Goal: Information Seeking & Learning: Learn about a topic

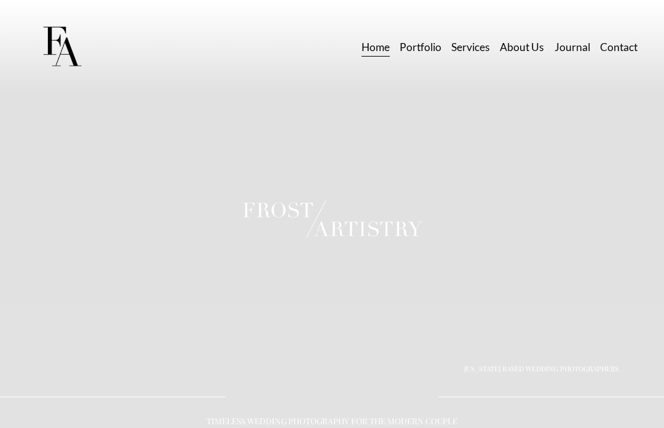
scroll to position [2, 0]
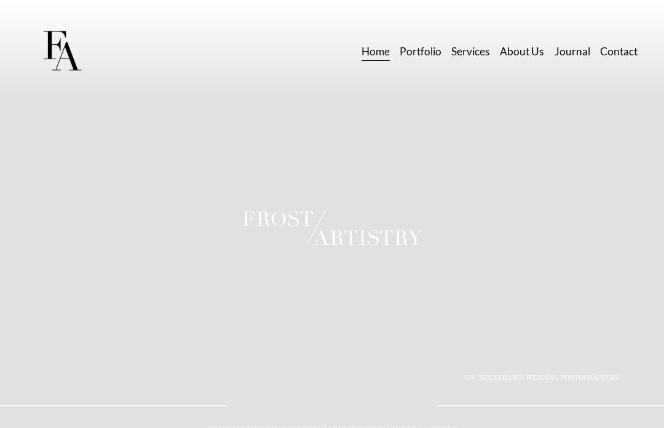
click at [420, 57] on link "Portfolio" at bounding box center [420, 52] width 42 height 22
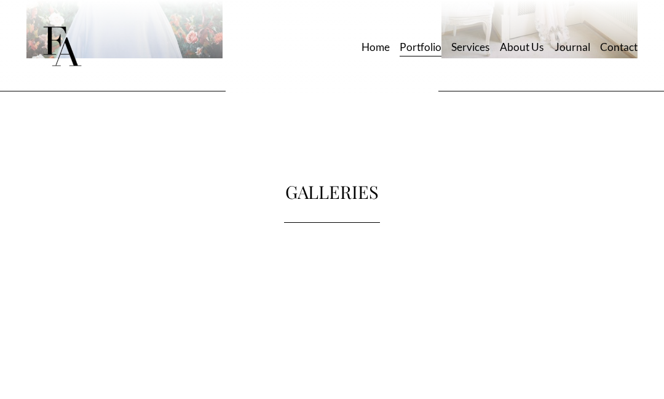
scroll to position [1131, 0]
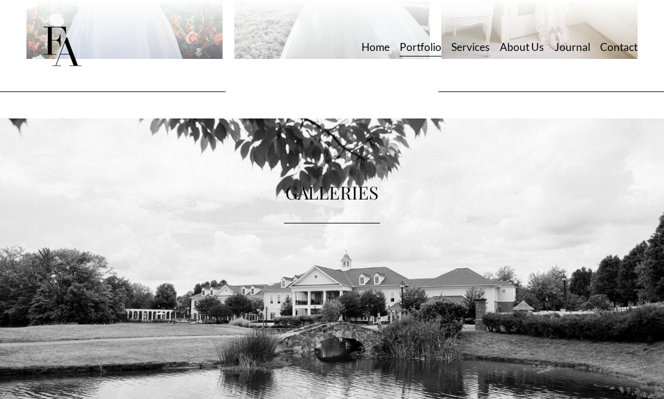
click at [278, 366] on div at bounding box center [332, 294] width 664 height 351
click at [144, 210] on div at bounding box center [332, 294] width 664 height 351
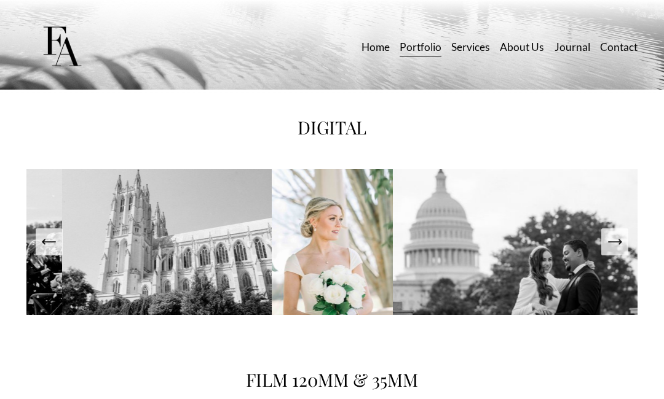
scroll to position [1512, 0]
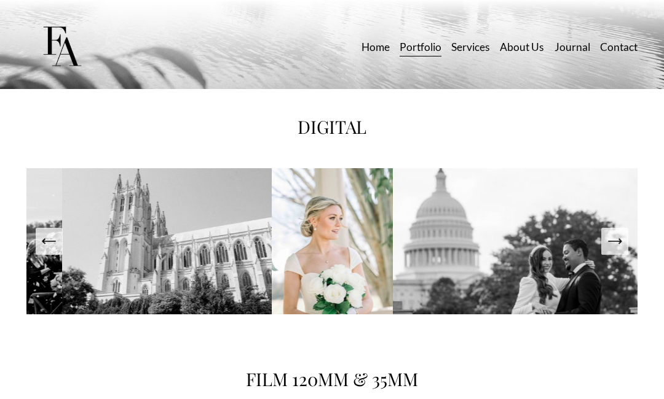
click at [619, 250] on icon "Next Slide" at bounding box center [614, 241] width 17 height 17
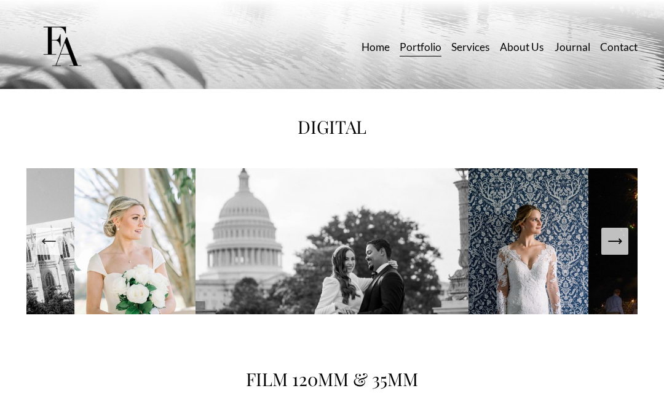
click at [619, 250] on icon "Next Slide" at bounding box center [614, 241] width 17 height 17
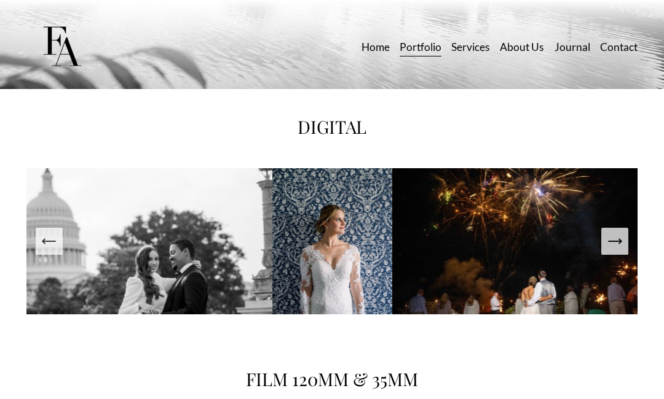
click at [619, 250] on icon "Next Slide" at bounding box center [614, 241] width 17 height 17
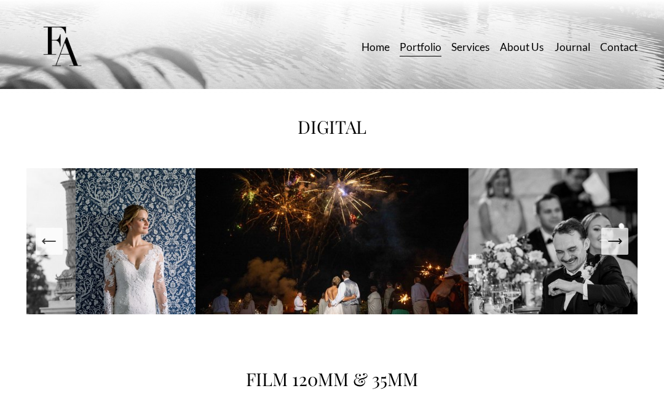
click at [618, 249] on icon "Next Slide" at bounding box center [614, 241] width 17 height 17
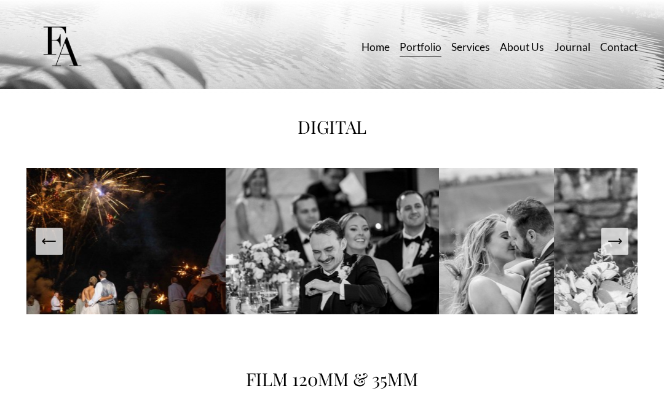
click at [613, 250] on icon "Next Slide" at bounding box center [614, 241] width 17 height 17
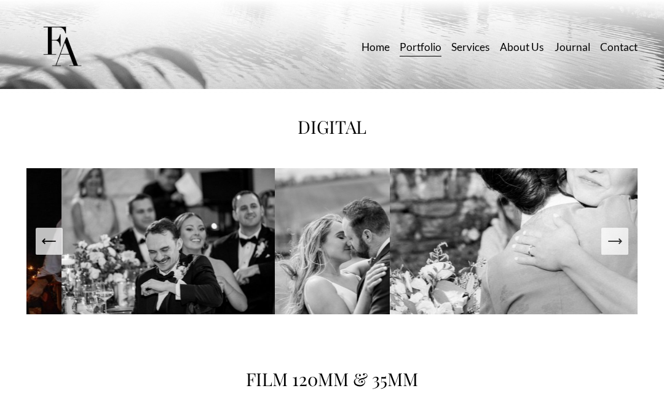
click at [610, 241] on icon "Next Slide" at bounding box center [614, 241] width 13 height 0
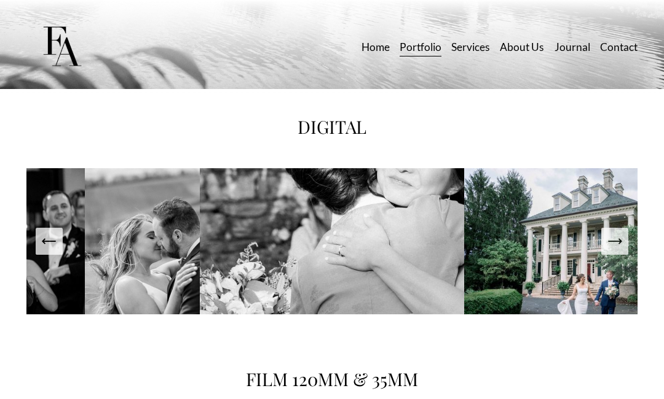
click at [144, 213] on img at bounding box center [142, 259] width 115 height 182
click at [617, 241] on icon "Next Slide" at bounding box center [614, 241] width 13 height 0
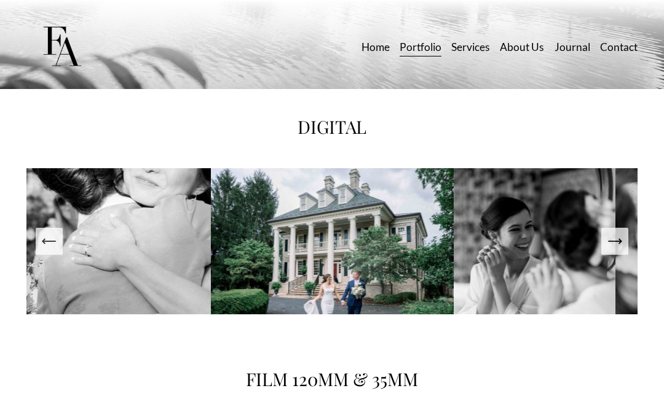
click at [613, 241] on icon "Next Slide" at bounding box center [614, 241] width 13 height 0
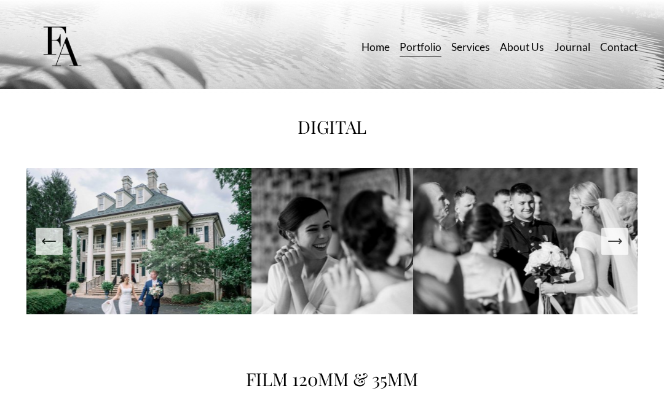
click at [615, 250] on icon "Next Slide" at bounding box center [614, 241] width 17 height 17
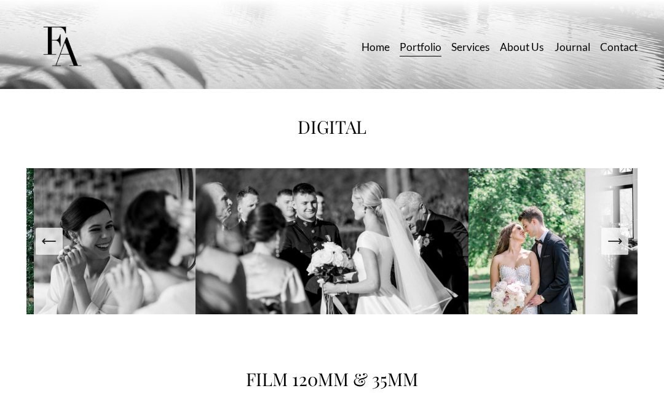
click at [614, 250] on icon "Next Slide" at bounding box center [614, 241] width 17 height 17
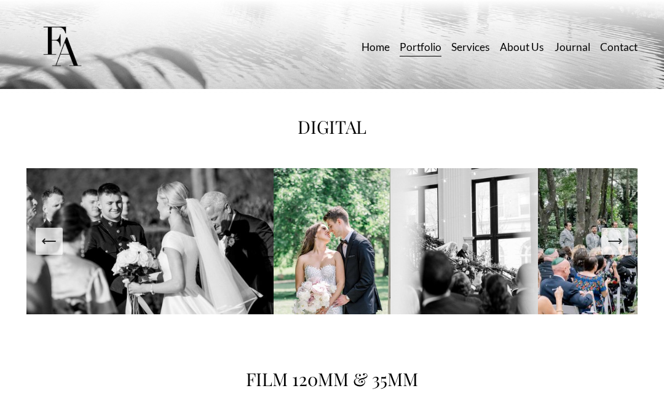
click at [614, 250] on icon "Next Slide" at bounding box center [614, 241] width 17 height 17
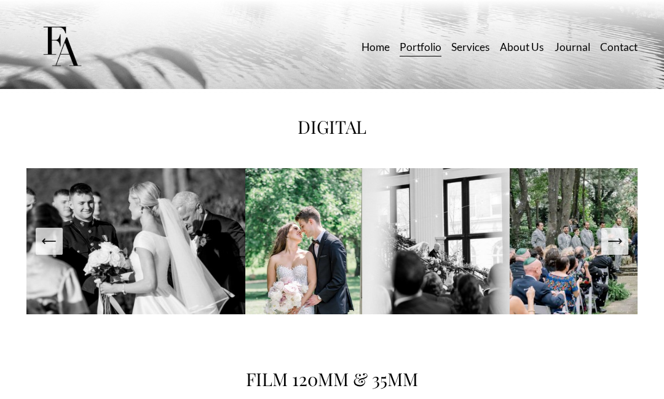
click at [611, 250] on icon "Next Slide" at bounding box center [614, 241] width 17 height 17
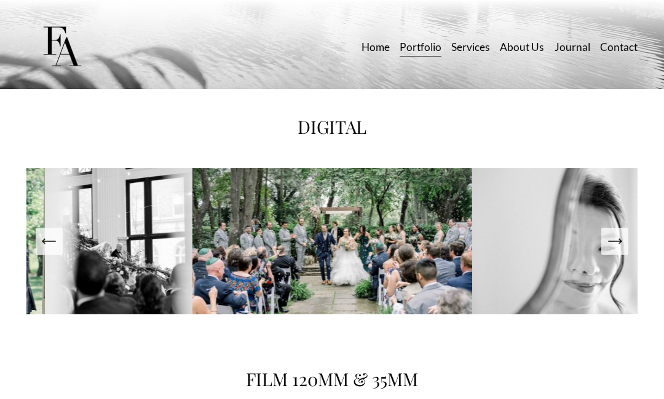
click at [622, 250] on icon "Next Slide" at bounding box center [614, 241] width 17 height 17
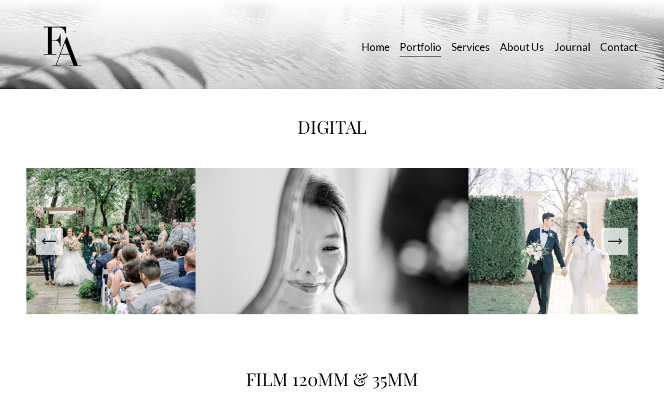
click at [627, 249] on button "Next Slide" at bounding box center [614, 241] width 27 height 27
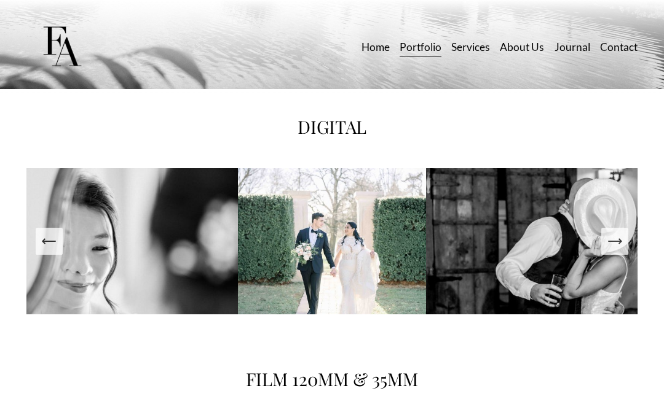
click at [615, 241] on icon "Next Slide" at bounding box center [614, 241] width 13 height 0
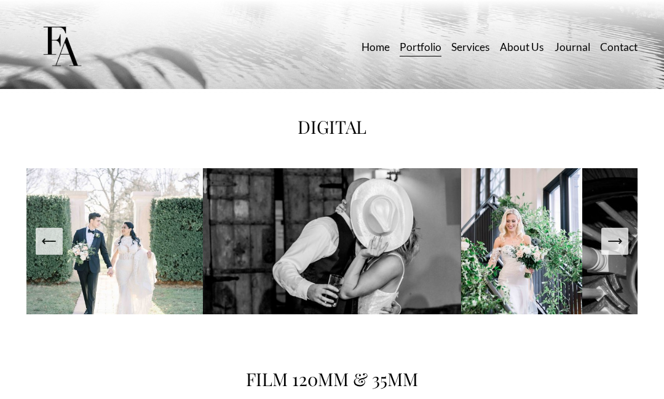
click at [617, 250] on icon "Next Slide" at bounding box center [614, 241] width 17 height 17
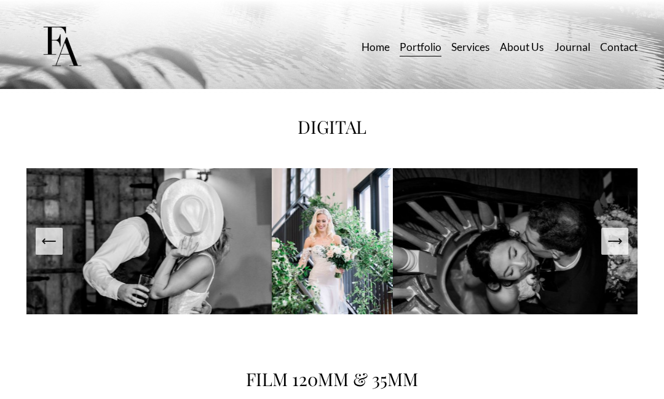
click at [619, 250] on icon "Next Slide" at bounding box center [614, 241] width 17 height 17
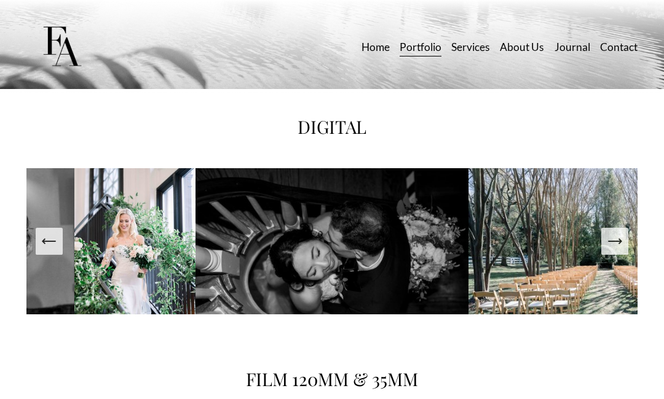
click at [621, 250] on icon "Next Slide" at bounding box center [614, 241] width 17 height 17
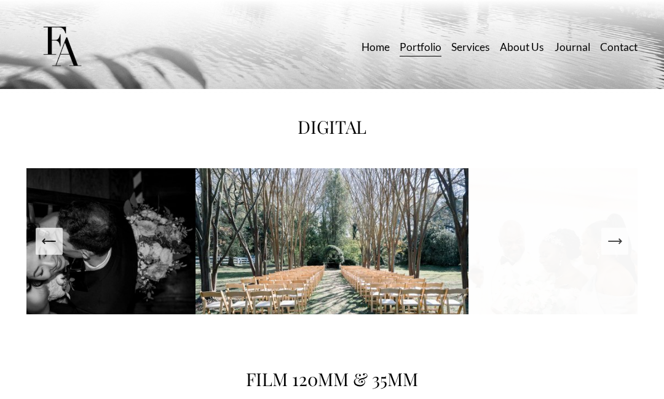
click at [616, 241] on icon "Next Slide" at bounding box center [614, 241] width 13 height 0
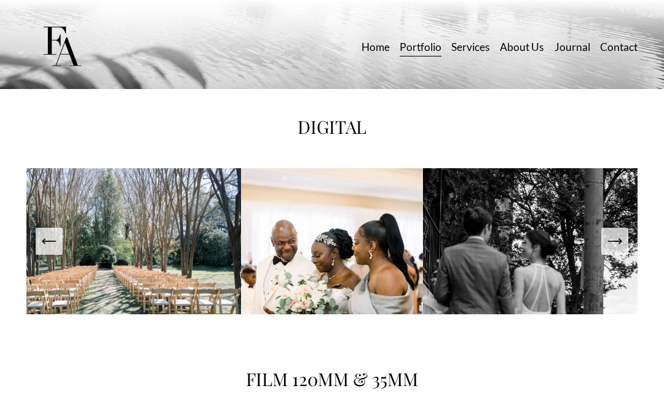
click at [627, 245] on button "Next Slide" at bounding box center [614, 241] width 27 height 27
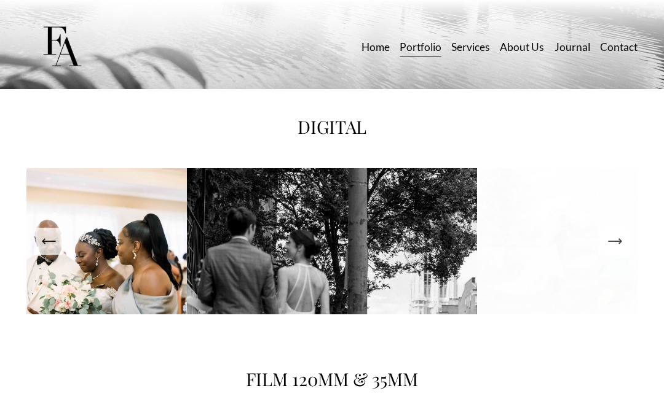
click at [621, 250] on icon "Next Slide" at bounding box center [614, 241] width 17 height 17
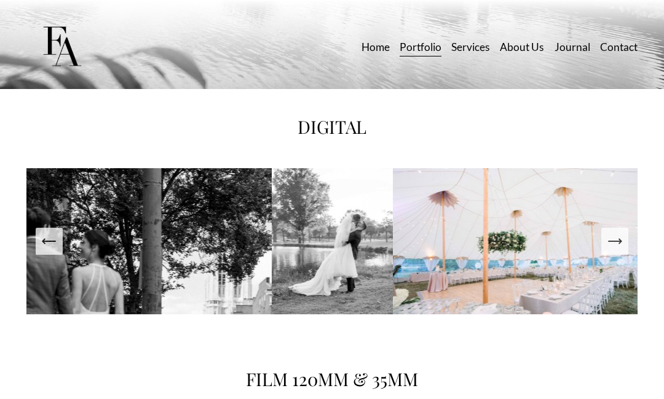
click at [617, 250] on icon "Next Slide" at bounding box center [614, 241] width 17 height 17
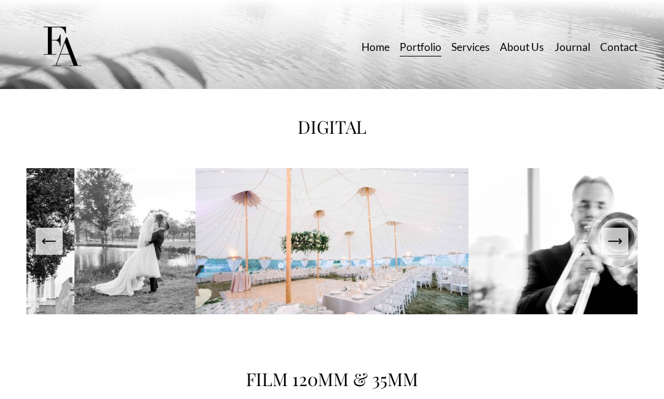
click at [621, 249] on icon "Next Slide" at bounding box center [614, 241] width 17 height 17
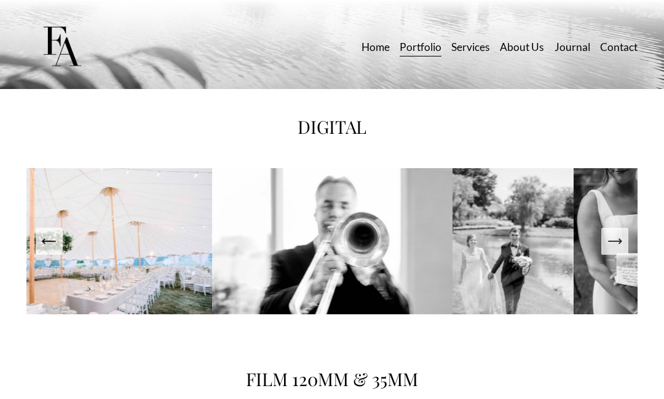
click at [628, 245] on img at bounding box center [631, 259] width 116 height 182
click at [614, 250] on icon "Next Slide" at bounding box center [614, 241] width 17 height 17
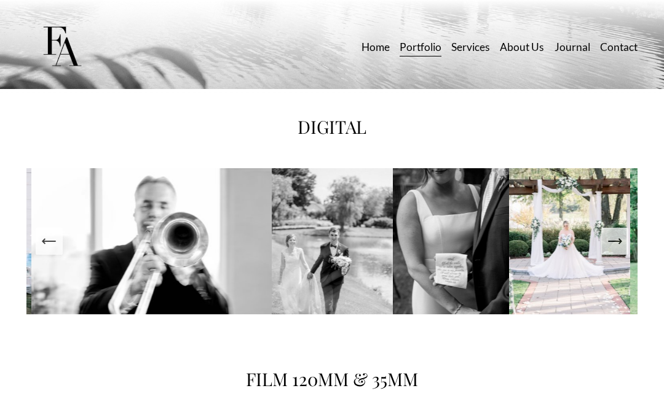
click at [617, 250] on icon "Next Slide" at bounding box center [614, 241] width 17 height 17
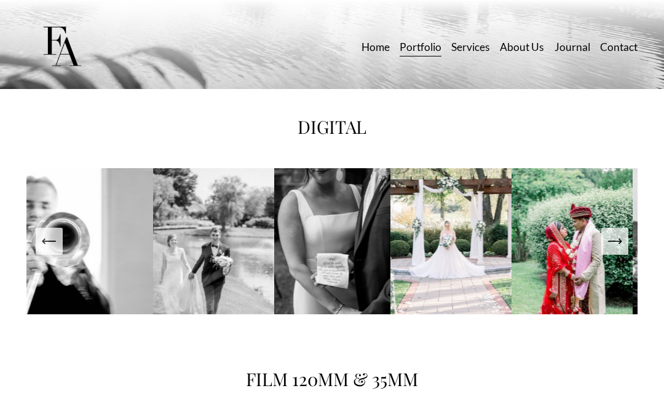
click at [616, 250] on icon "Next Slide" at bounding box center [614, 241] width 17 height 17
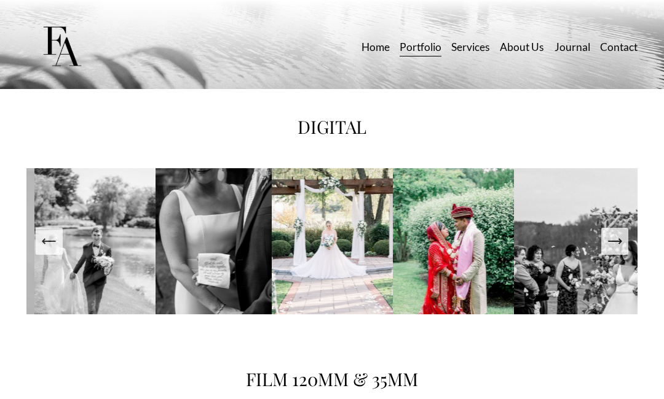
click at [614, 250] on icon "Next Slide" at bounding box center [614, 241] width 17 height 17
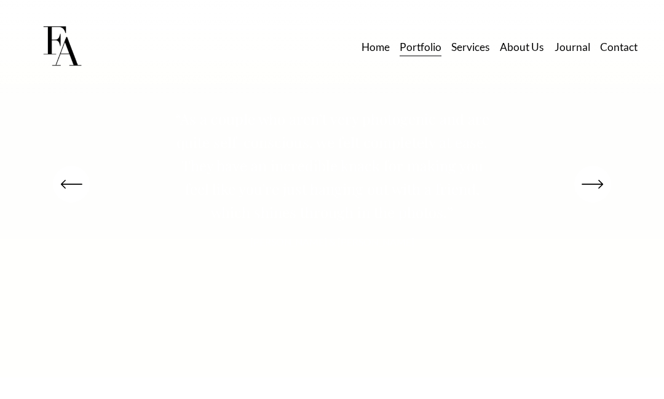
scroll to position [2570, 0]
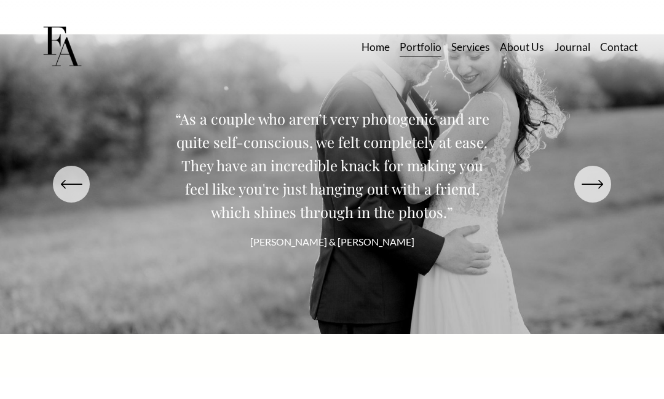
click at [600, 195] on icon "\a \a \a Next\a \a" at bounding box center [592, 184] width 22 height 22
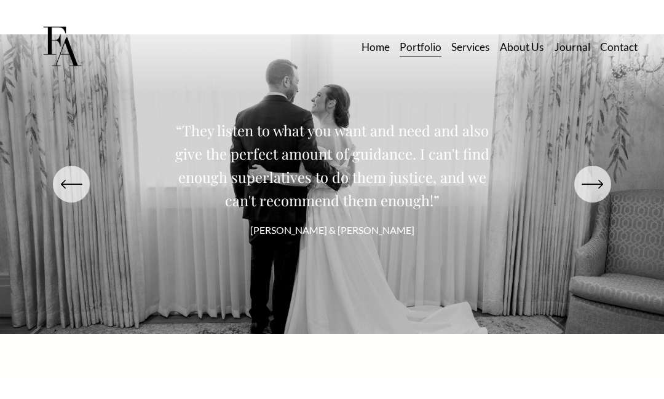
click at [597, 195] on icon "\a \a \a Next\a \a" at bounding box center [592, 184] width 22 height 22
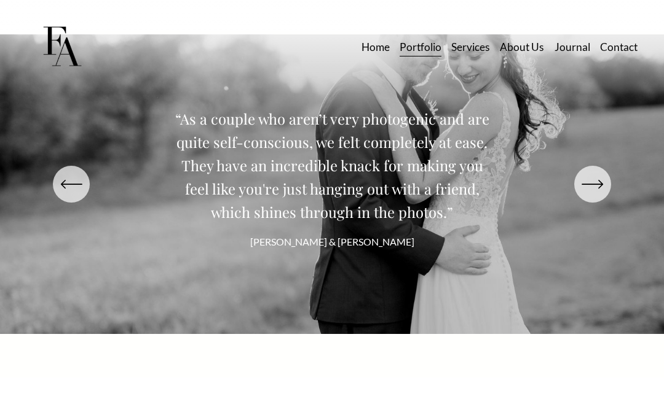
click at [598, 195] on icon "\a \a \a Next\a \a" at bounding box center [592, 184] width 22 height 22
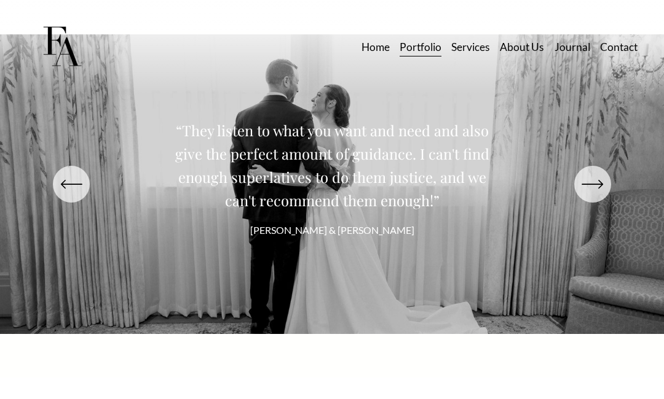
click at [601, 195] on icon "\a \a \a Next\a \a" at bounding box center [592, 184] width 22 height 22
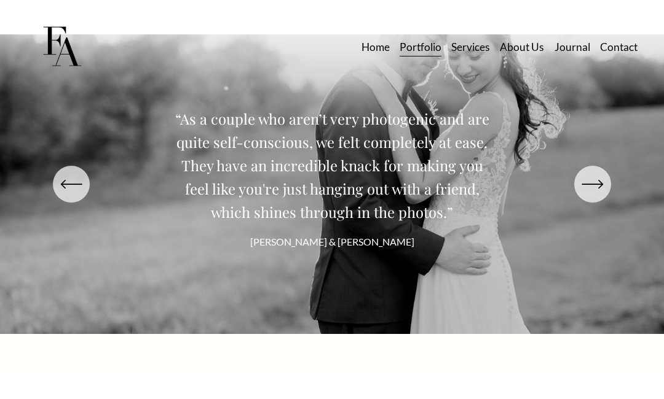
click at [603, 203] on div "\a \a \a Next\a \a" at bounding box center [592, 184] width 37 height 37
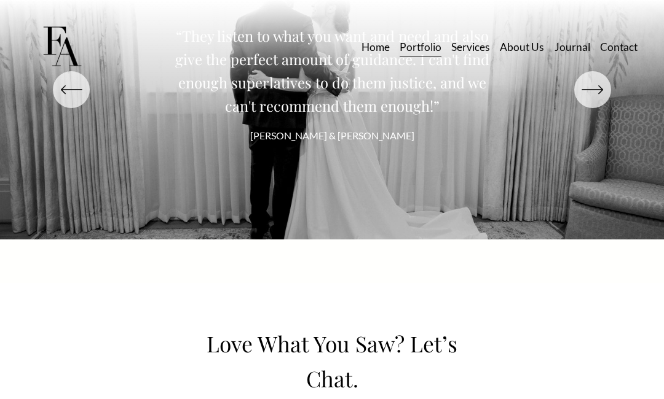
scroll to position [2666, 0]
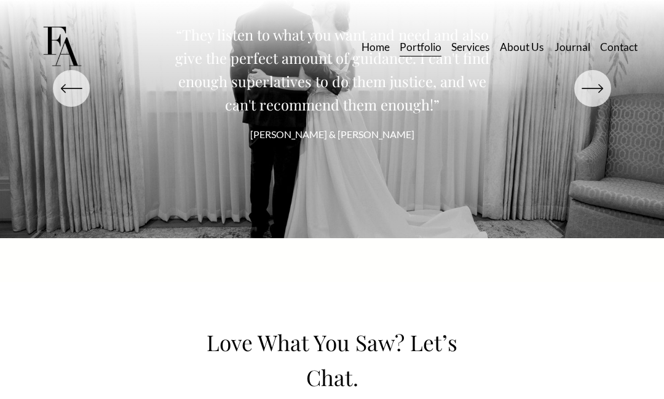
click at [578, 47] on link "Journal" at bounding box center [572, 48] width 36 height 22
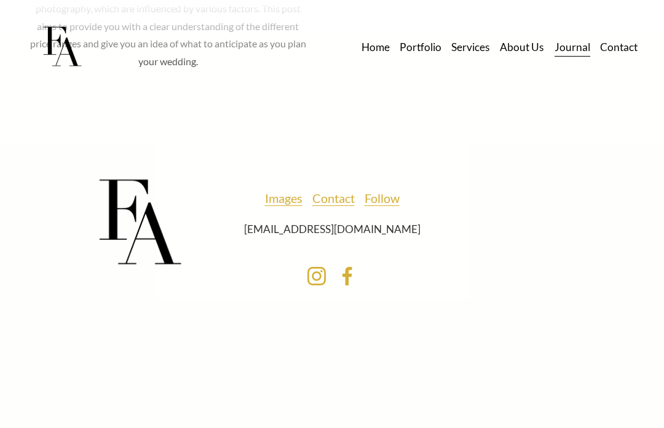
scroll to position [648, 0]
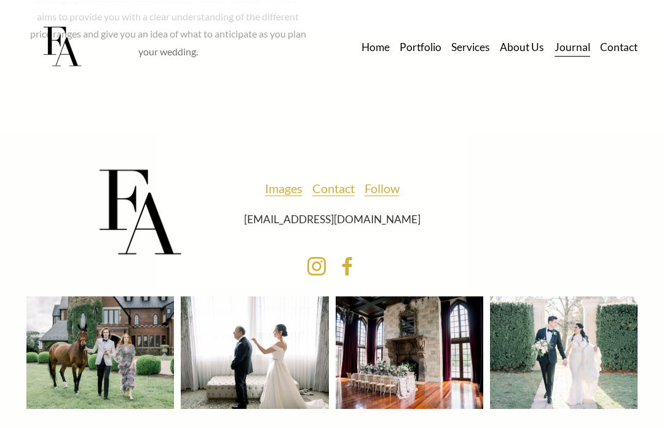
click at [414, 361] on div at bounding box center [409, 352] width 147 height 112
click at [583, 344] on div at bounding box center [563, 352] width 147 height 112
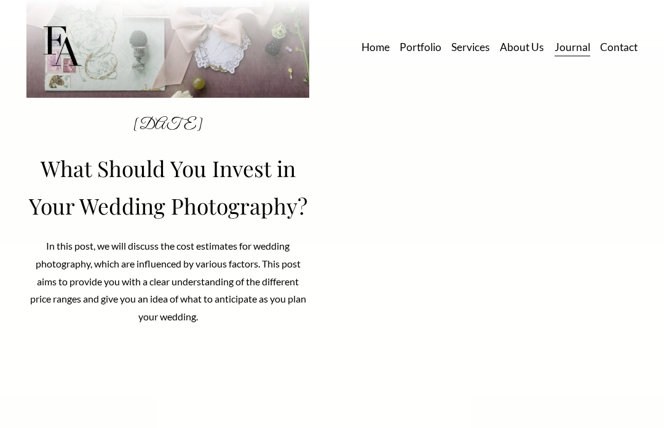
scroll to position [374, 0]
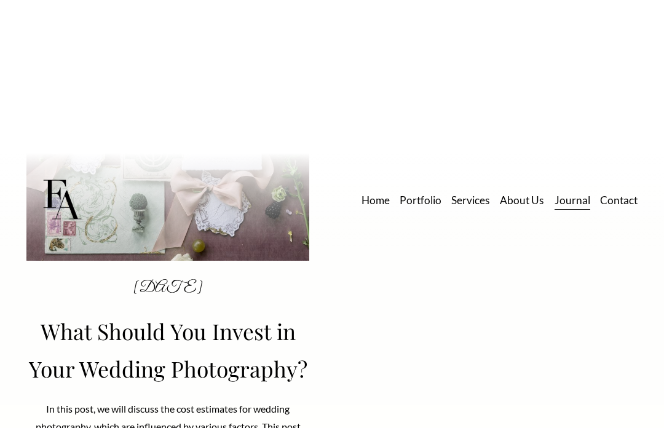
click at [154, 82] on div "Home Portfolio Services About Us Journal Contact" at bounding box center [331, 47] width 611 height 71
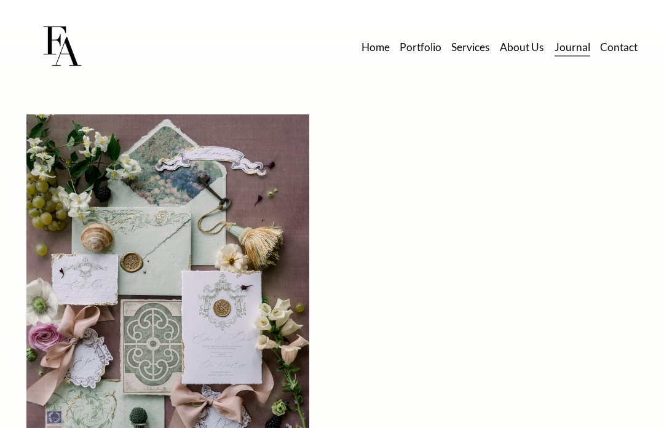
scroll to position [0, 0]
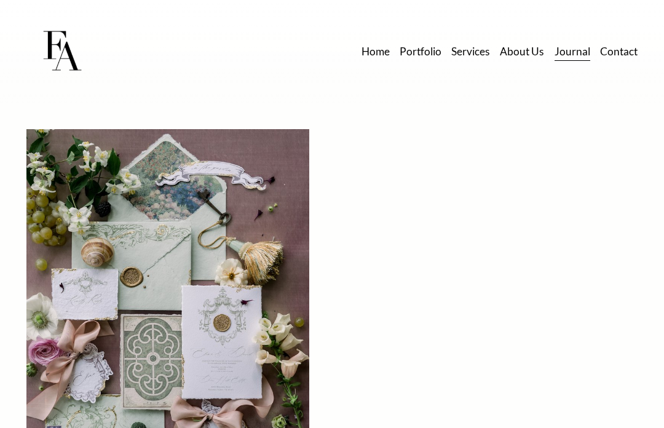
click at [479, 52] on link "Services" at bounding box center [470, 52] width 39 height 22
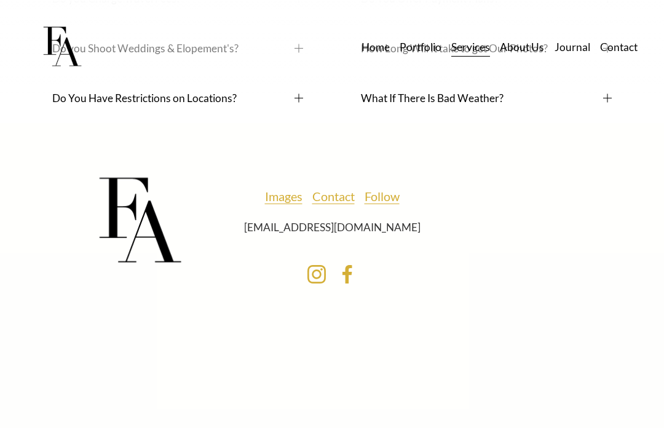
scroll to position [7064, 0]
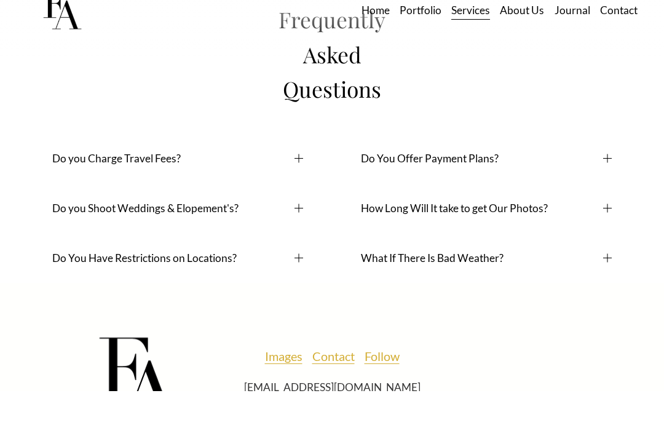
scroll to position [6892, 0]
